Goal: Task Accomplishment & Management: Manage account settings

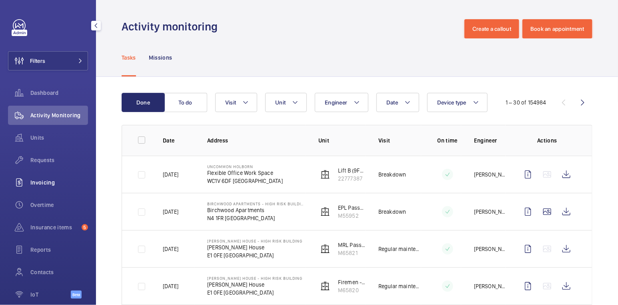
click at [42, 179] on span "Invoicing" at bounding box center [59, 182] width 58 height 8
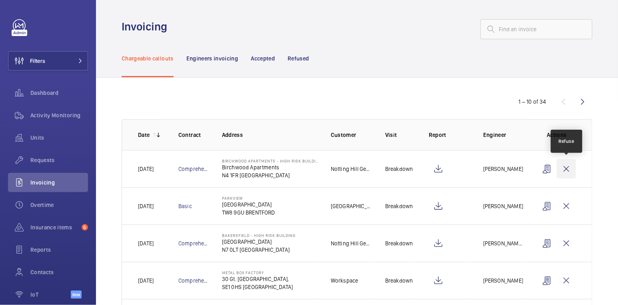
click at [568, 166] on wm-front-icon-button at bounding box center [565, 168] width 19 height 19
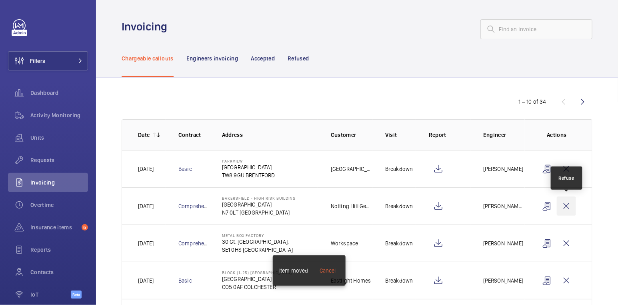
click at [568, 211] on wm-front-icon-button at bounding box center [565, 205] width 19 height 19
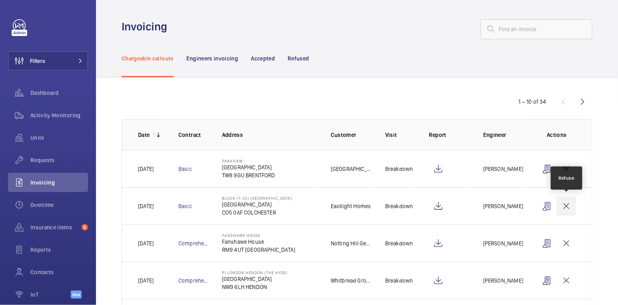
click at [568, 207] on wm-front-icon-button at bounding box center [565, 205] width 19 height 19
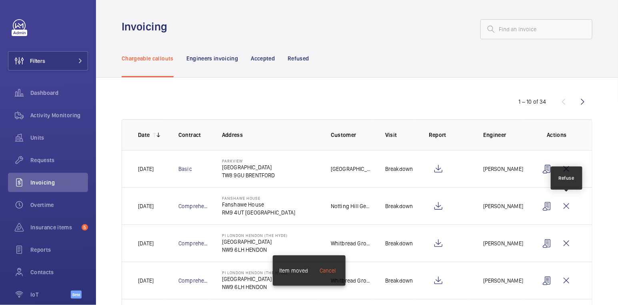
click at [568, 207] on wm-front-icon-button at bounding box center [565, 205] width 19 height 19
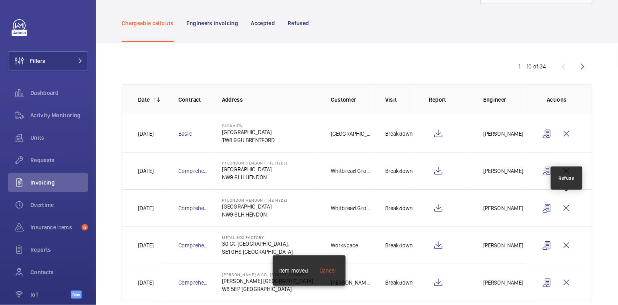
scroll to position [49, 0]
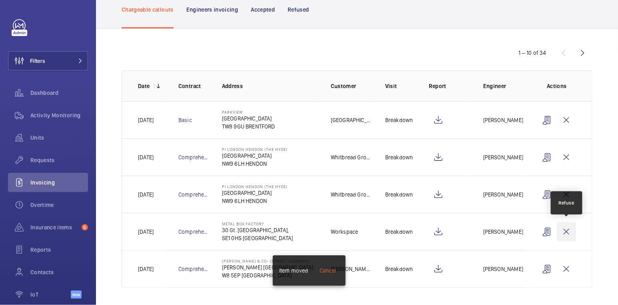
click at [571, 231] on wm-front-icon-button at bounding box center [565, 231] width 19 height 19
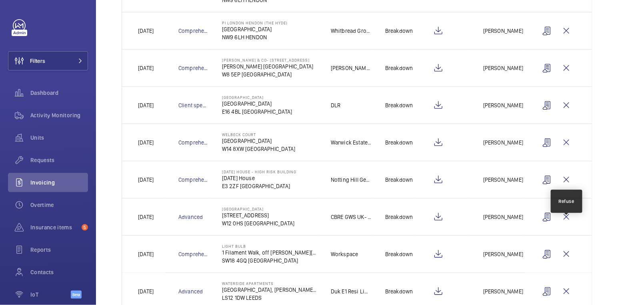
scroll to position [213, 0]
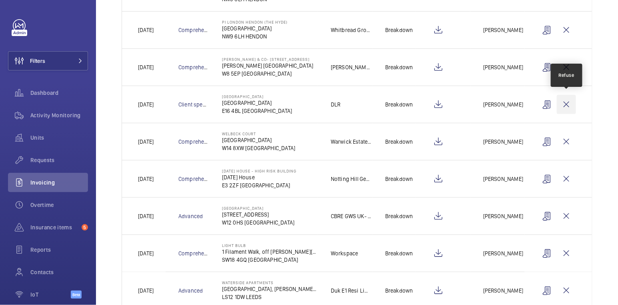
click at [566, 102] on wm-front-icon-button at bounding box center [565, 104] width 19 height 19
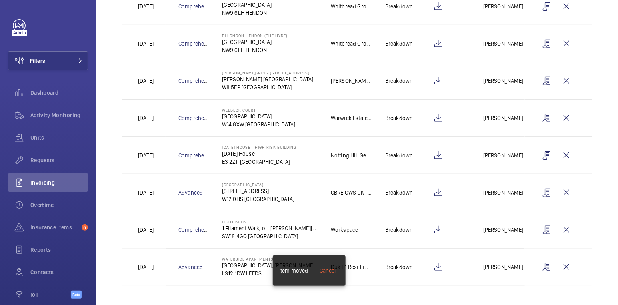
scroll to position [196, 0]
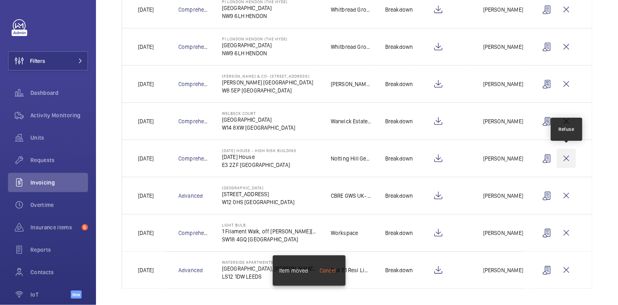
click at [568, 154] on wm-front-icon-button at bounding box center [565, 158] width 19 height 19
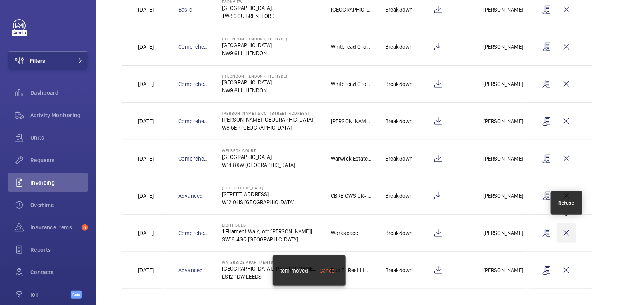
click at [567, 228] on wm-front-icon-button at bounding box center [565, 232] width 19 height 19
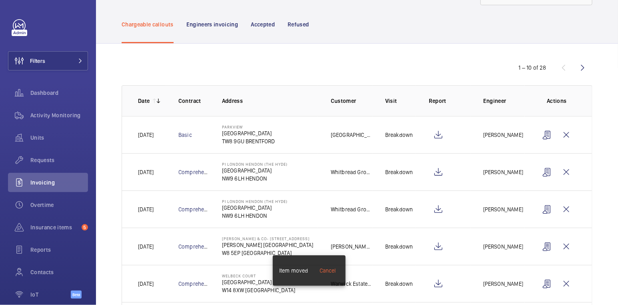
scroll to position [0, 0]
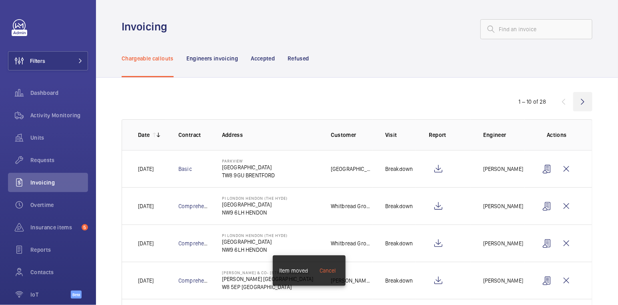
click at [582, 97] on wm-front-icon-button at bounding box center [582, 101] width 19 height 19
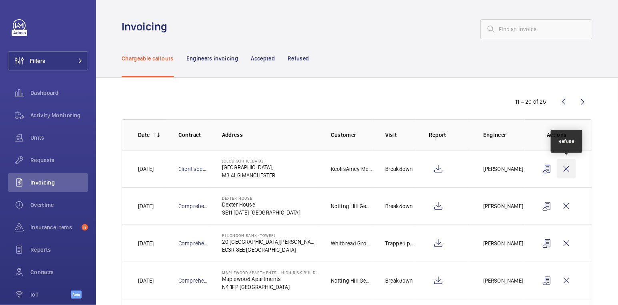
click at [572, 167] on wm-front-icon-button at bounding box center [565, 168] width 19 height 19
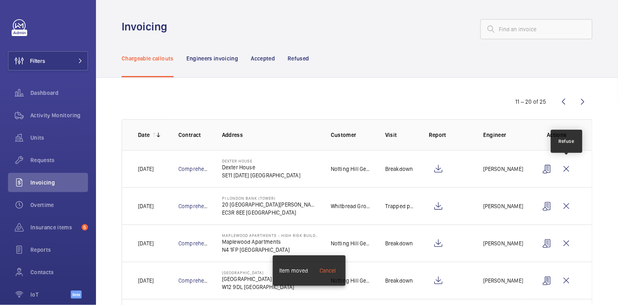
click at [572, 167] on wm-front-icon-button at bounding box center [565, 168] width 19 height 19
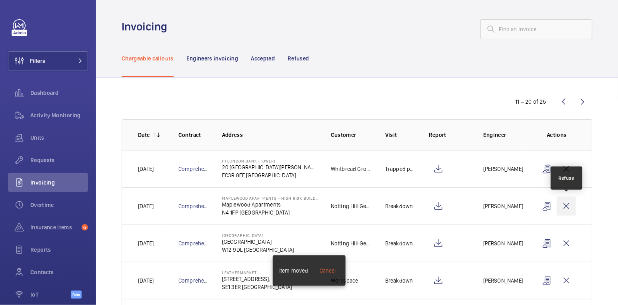
click at [572, 206] on wm-front-icon-button at bounding box center [565, 205] width 19 height 19
click at [584, 101] on wm-front-icon-button at bounding box center [582, 101] width 19 height 19
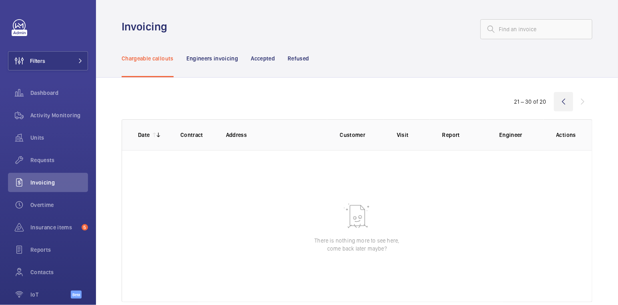
click at [560, 105] on wm-front-icon-button at bounding box center [563, 101] width 19 height 19
click at [36, 108] on div "Activity Monitoring" at bounding box center [48, 115] width 80 height 19
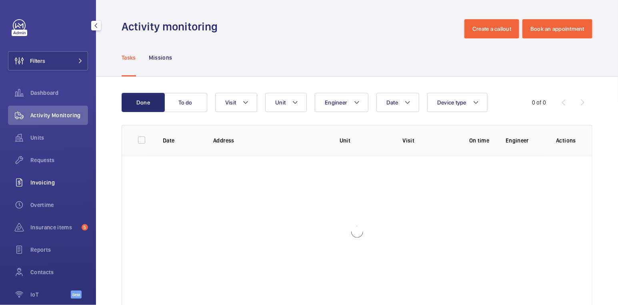
click at [52, 184] on span "Invoicing" at bounding box center [59, 182] width 58 height 8
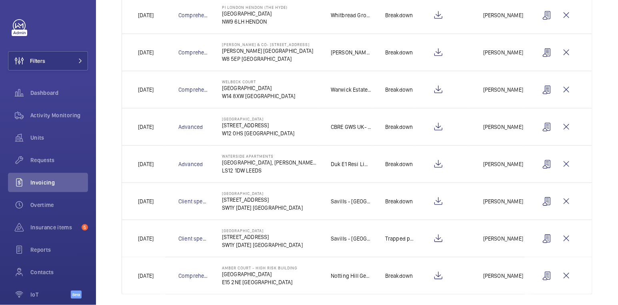
scroll to position [233, 0]
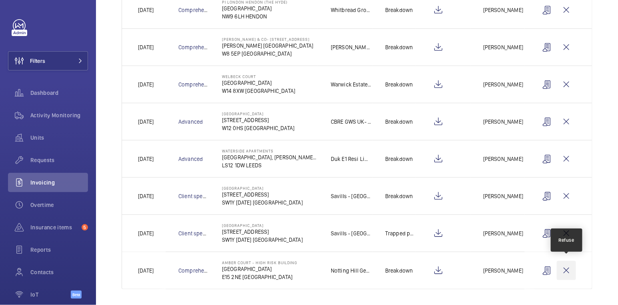
click at [564, 267] on wm-front-icon-button at bounding box center [565, 270] width 19 height 19
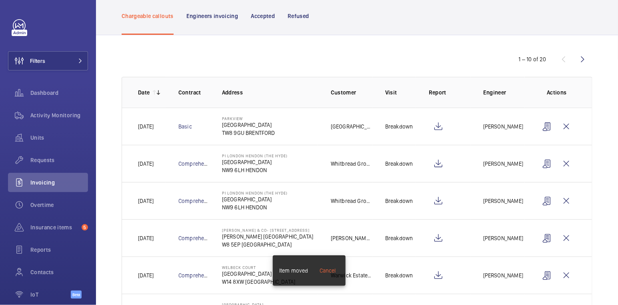
scroll to position [0, 0]
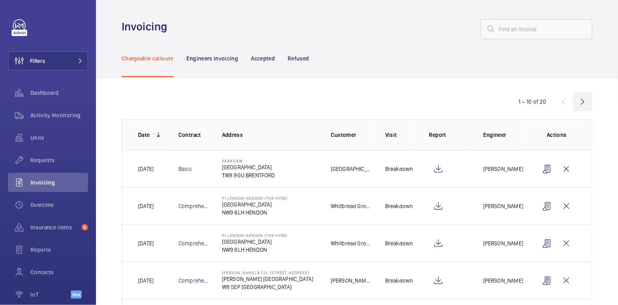
click at [578, 103] on wm-front-icon-button at bounding box center [582, 101] width 19 height 19
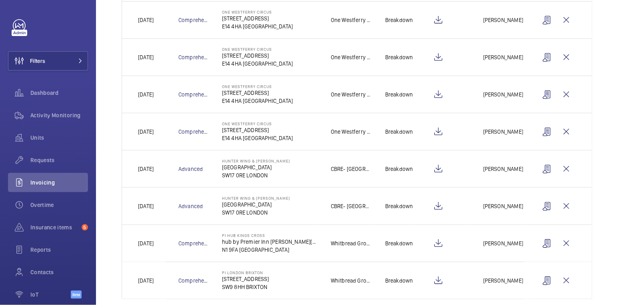
scroll to position [196, 0]
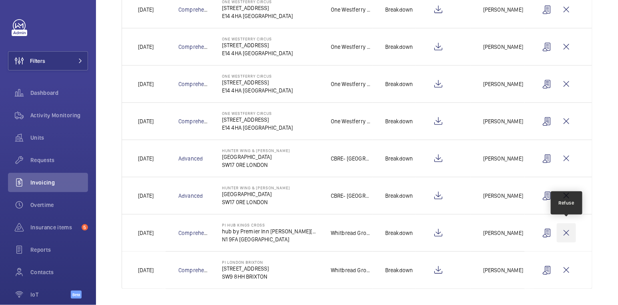
click at [565, 233] on wm-front-icon-button at bounding box center [565, 232] width 19 height 19
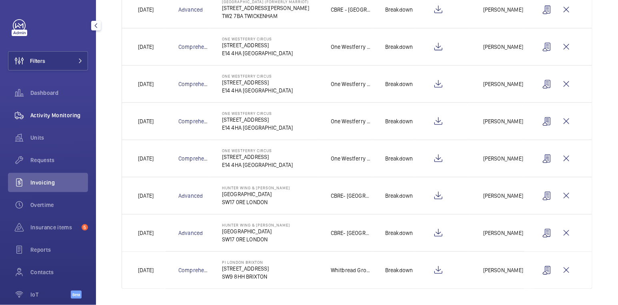
click at [52, 108] on div "Activity Monitoring" at bounding box center [48, 115] width 80 height 19
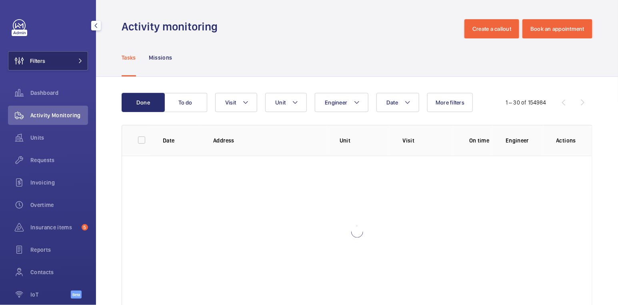
click at [60, 61] on button "Filters" at bounding box center [48, 60] width 80 height 19
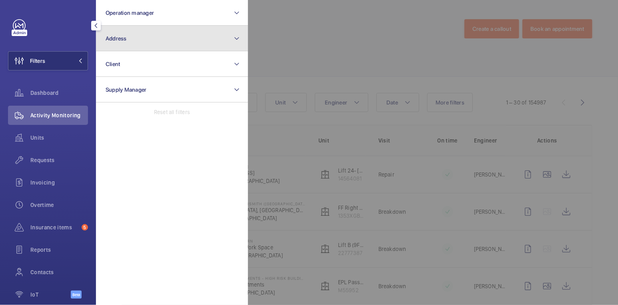
click at [154, 37] on button "Address" at bounding box center [172, 39] width 152 height 26
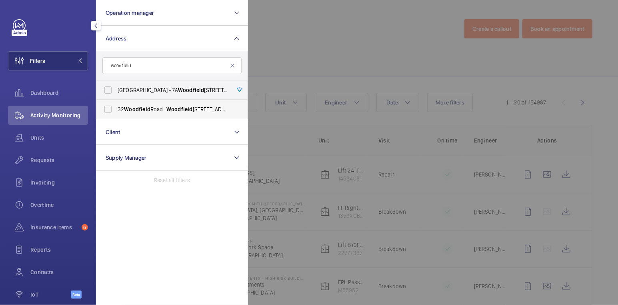
type input "woodfield"
click at [148, 107] on span "Woodfield" at bounding box center [137, 109] width 26 height 6
click at [116, 107] on input "32 Woodfield Road - Woodfield Road, ALTRINCHAM WA14 4RB" at bounding box center [108, 109] width 16 height 16
checkbox input "true"
click at [343, 35] on div at bounding box center [557, 152] width 618 height 305
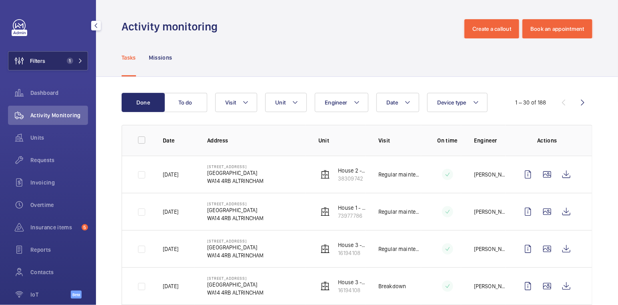
click at [67, 58] on span "1" at bounding box center [69, 61] width 10 height 6
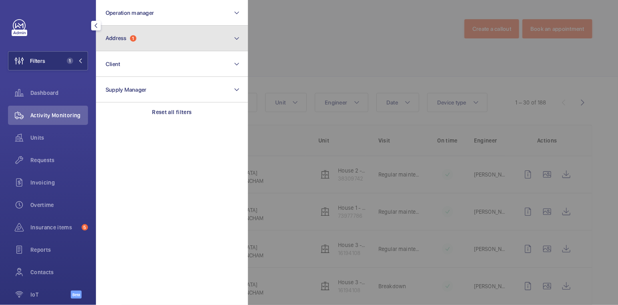
click at [157, 38] on button "Address 1" at bounding box center [172, 39] width 152 height 26
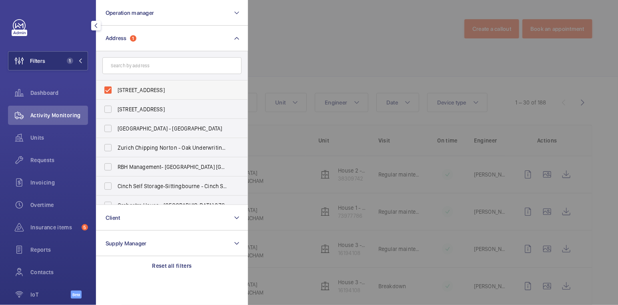
click at [135, 88] on span "32 Woodfield Road - Woodfield Road, ALTRINCHAM WA14 4RB" at bounding box center [173, 90] width 110 height 8
click at [116, 88] on input "32 Woodfield Road - Woodfield Road, ALTRINCHAM WA14 4RB" at bounding box center [108, 90] width 16 height 16
checkbox input "false"
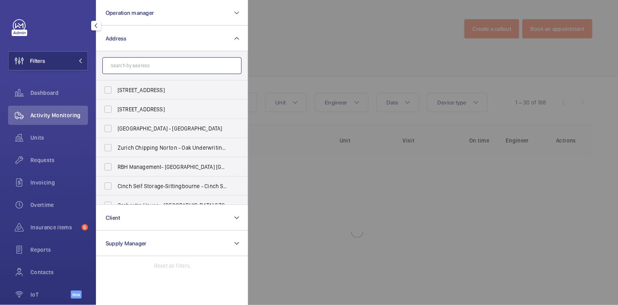
click at [144, 66] on input "text" at bounding box center [171, 65] width 139 height 17
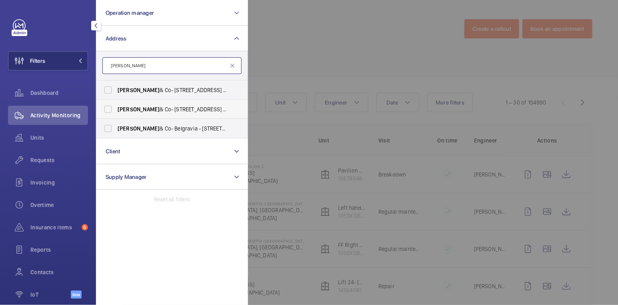
type input "loveday"
click at [161, 108] on span "Loveday & Co- 2 Kensington Square - Loveday Kensington, LONDON W8 5EP" at bounding box center [173, 109] width 110 height 8
click at [116, 108] on input "Loveday & Co- 2 Kensington Square - Loveday Kensington, LONDON W8 5EP" at bounding box center [108, 109] width 16 height 16
checkbox input "true"
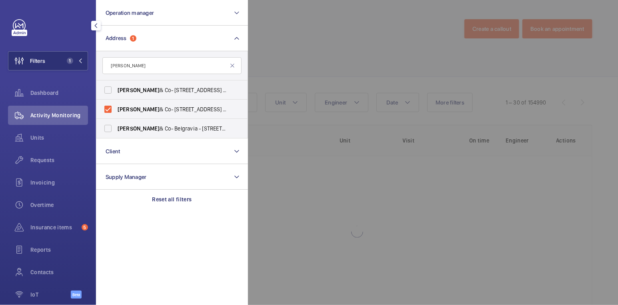
click at [327, 35] on div at bounding box center [557, 152] width 618 height 305
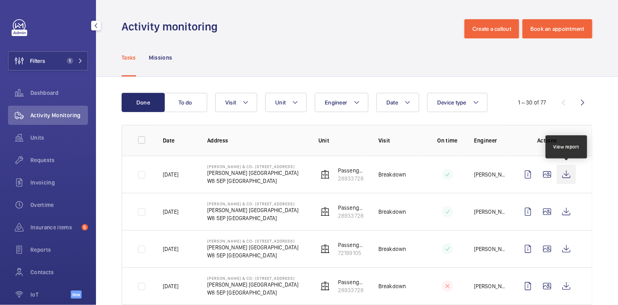
click at [570, 174] on wm-front-icon-button at bounding box center [565, 174] width 19 height 19
click at [568, 174] on wm-front-icon-button at bounding box center [565, 174] width 19 height 19
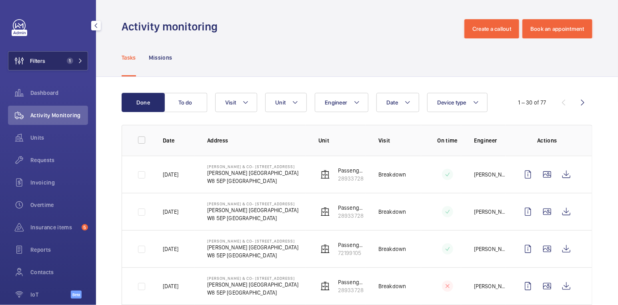
click at [74, 66] on button "Filters 1" at bounding box center [48, 60] width 80 height 19
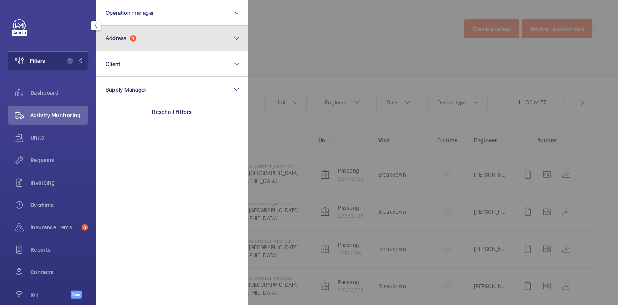
click at [137, 45] on button "Address 1" at bounding box center [172, 39] width 152 height 26
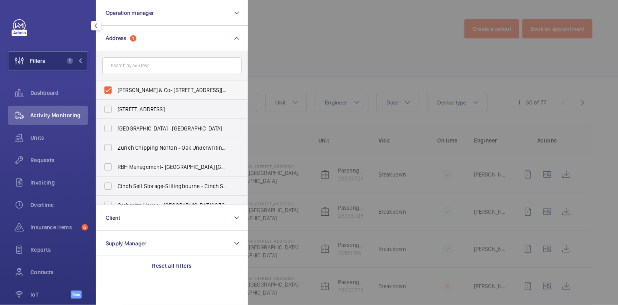
click at [147, 88] on span "Loveday & Co- 2 Kensington Square - Loveday Kensington, LONDON W8 5EP" at bounding box center [173, 90] width 110 height 8
click at [116, 88] on input "Loveday & Co- 2 Kensington Square - Loveday Kensington, LONDON W8 5EP" at bounding box center [108, 90] width 16 height 16
checkbox input "false"
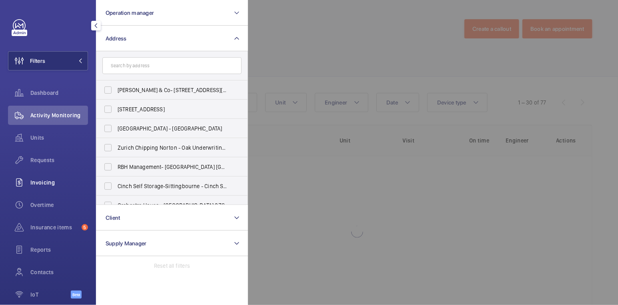
click at [58, 180] on span "Invoicing" at bounding box center [59, 182] width 58 height 8
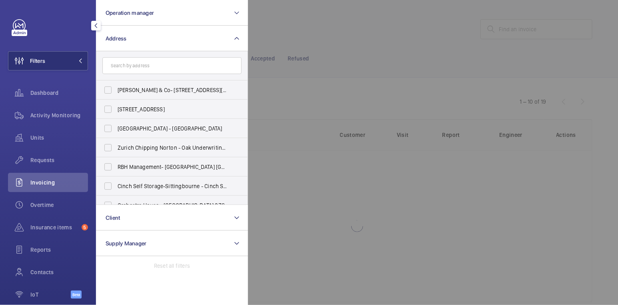
click at [336, 60] on div at bounding box center [557, 152] width 618 height 305
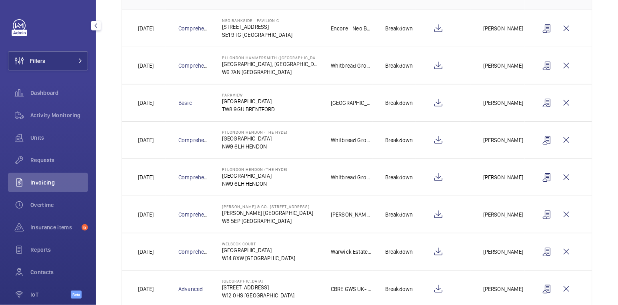
scroll to position [142, 0]
click at [572, 212] on wm-front-icon-button at bounding box center [565, 212] width 19 height 19
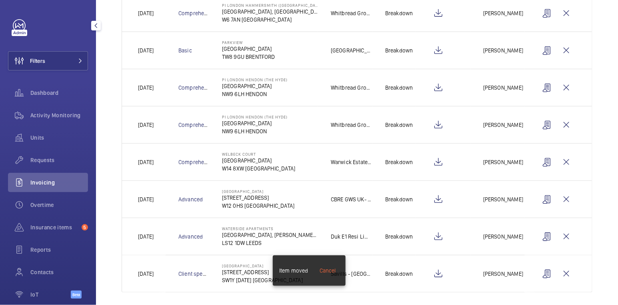
scroll to position [196, 0]
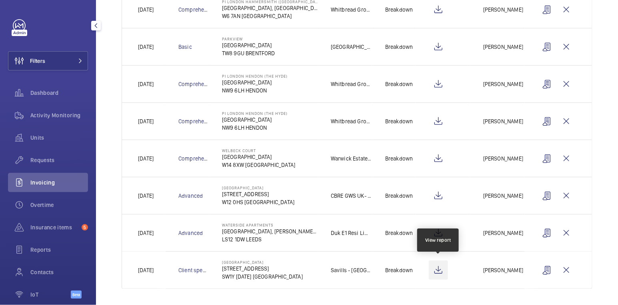
click at [438, 269] on wm-front-icon-button at bounding box center [438, 269] width 19 height 19
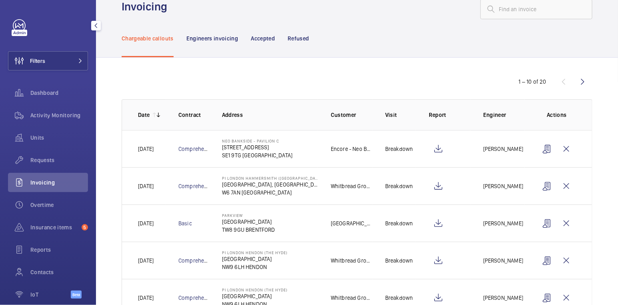
scroll to position [0, 0]
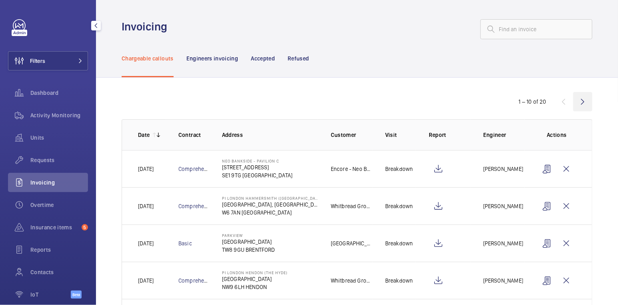
click at [584, 101] on wm-front-icon-button at bounding box center [582, 101] width 19 height 19
click at [566, 102] on wm-front-icon-button at bounding box center [563, 101] width 19 height 19
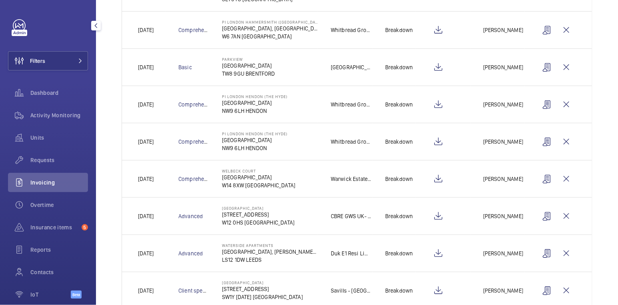
scroll to position [233, 0]
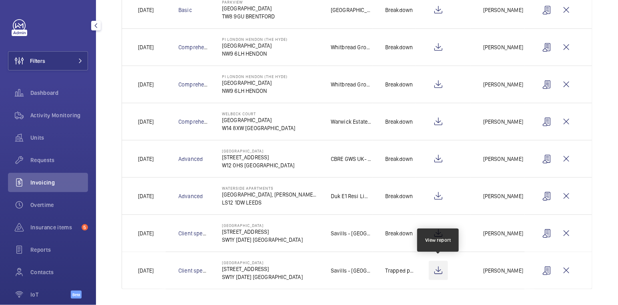
click at [439, 267] on wm-front-icon-button at bounding box center [438, 270] width 19 height 19
click at [70, 116] on span "Activity Monitoring" at bounding box center [59, 115] width 58 height 8
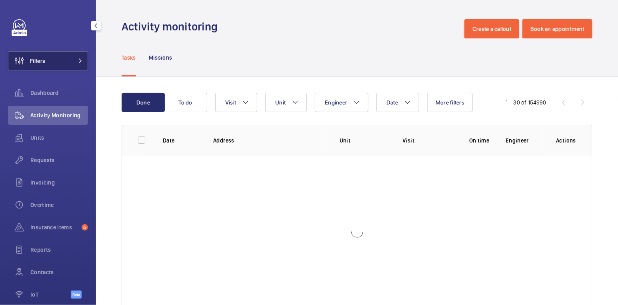
click at [60, 53] on button "Filters" at bounding box center [48, 60] width 80 height 19
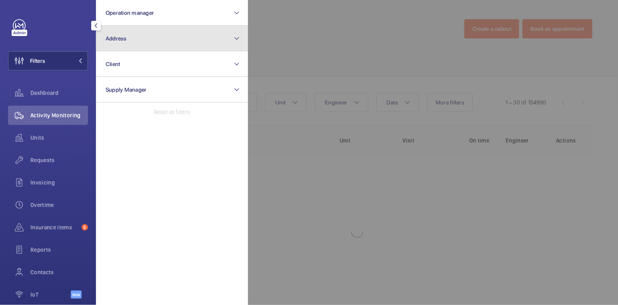
click at [140, 43] on button "Address" at bounding box center [172, 39] width 152 height 26
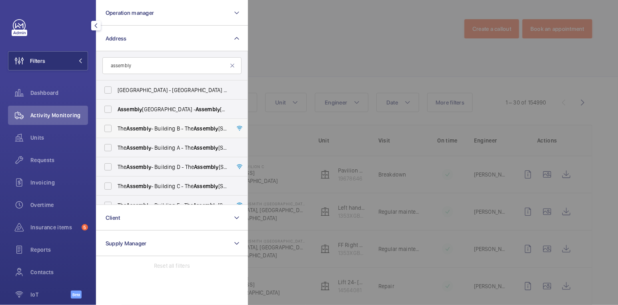
type input "assembly"
click at [140, 122] on label "The Assembly - Building B - The Assembly - Building B, Montrose Crescent, WEMBL…" at bounding box center [165, 128] width 139 height 19
click at [116, 122] on input "The Assembly - Building B - The Assembly - Building B, Montrose Crescent, WEMBL…" at bounding box center [108, 128] width 16 height 16
checkbox input "true"
click at [143, 140] on label "The Assembly - Building A - The Assembly - Building A, Montrose Crescent, WEMBL…" at bounding box center [165, 147] width 139 height 19
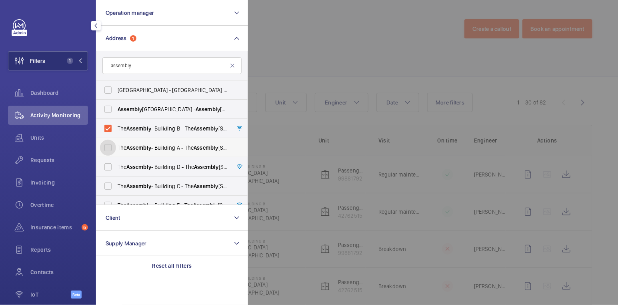
click at [116, 140] on input "The Assembly - Building A - The Assembly - Building A, Montrose Crescent, WEMBL…" at bounding box center [108, 148] width 16 height 16
checkbox input "true"
click at [146, 166] on span "Assembly" at bounding box center [139, 166] width 24 height 6
click at [116, 166] on input "The Assembly - Building D - The Assembly - Building D, Montrose Crescent, WEMBL…" at bounding box center [108, 167] width 16 height 16
checkbox input "true"
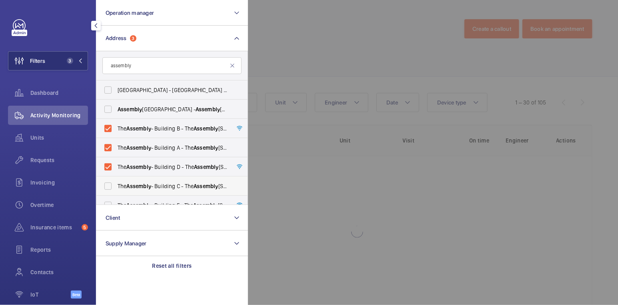
click at [145, 183] on span "Assembly" at bounding box center [139, 186] width 24 height 6
click at [116, 183] on input "The Assembly - Building C - The Assembly - Building C, Montrose Crescent, WEMBL…" at bounding box center [108, 186] width 16 height 16
checkbox input "true"
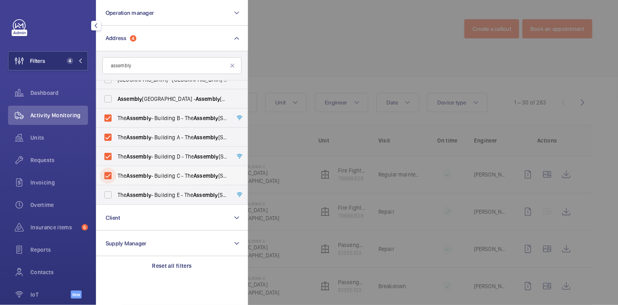
scroll to position [10, 0]
click at [139, 194] on span "Assembly" at bounding box center [139, 194] width 24 height 6
click at [116, 194] on input "The Assembly - Building E - The Assembly - Building E, Montrose Crescent, WEMBL…" at bounding box center [108, 195] width 16 height 16
checkbox input "true"
click at [304, 44] on div at bounding box center [557, 152] width 618 height 305
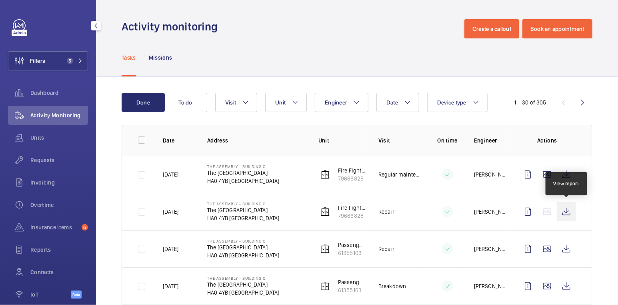
click at [568, 210] on wm-front-icon-button at bounding box center [565, 211] width 19 height 19
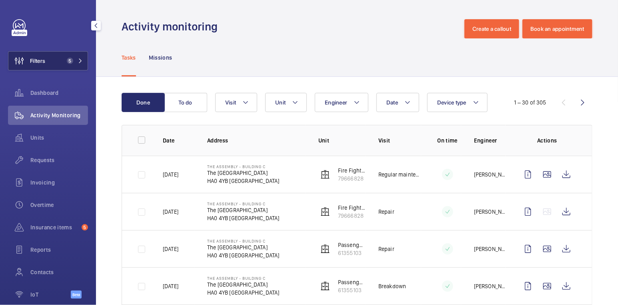
click at [67, 61] on span "5" at bounding box center [70, 61] width 6 height 6
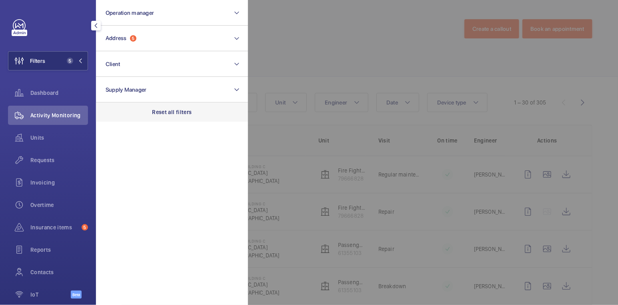
click at [174, 109] on p "Reset all filters" at bounding box center [172, 112] width 40 height 8
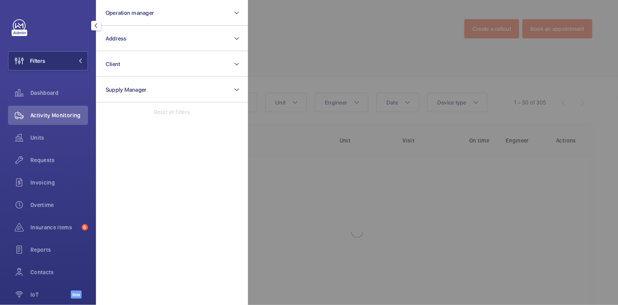
click at [294, 44] on div at bounding box center [557, 152] width 618 height 305
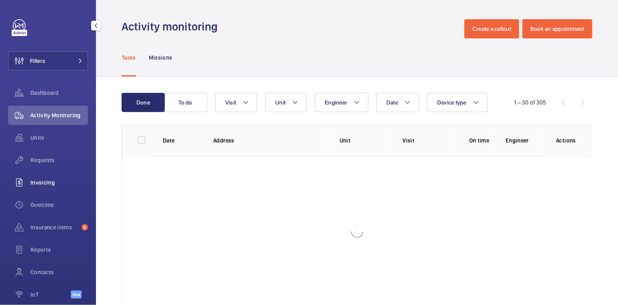
click at [51, 183] on span "Invoicing" at bounding box center [59, 182] width 58 height 8
